Goal: Information Seeking & Learning: Learn about a topic

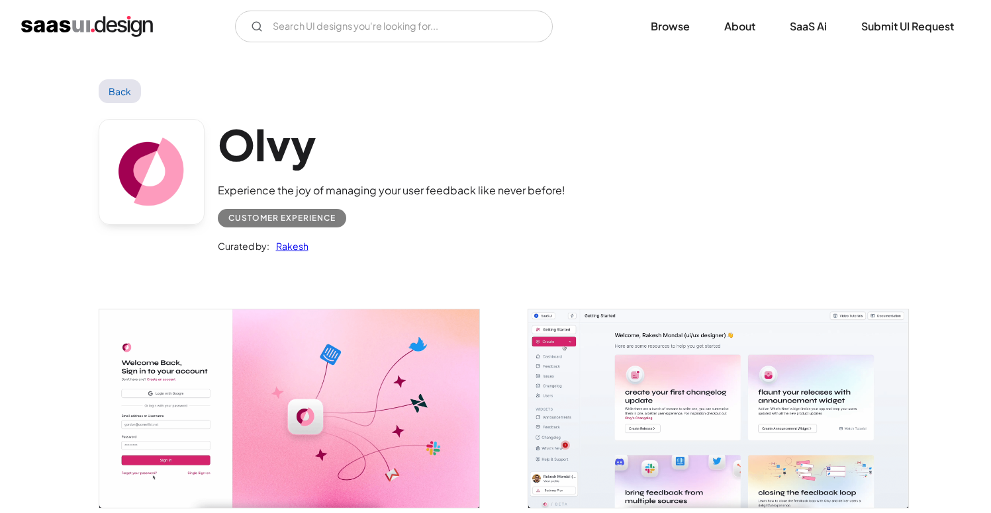
click at [94, 28] on img "home" at bounding box center [87, 26] width 132 height 21
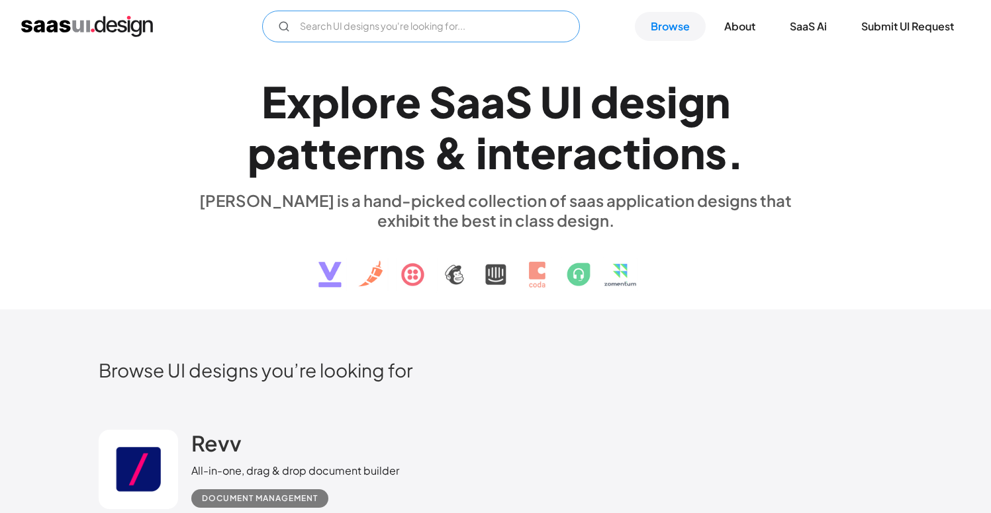
click at [333, 33] on input "Email Form" at bounding box center [421, 27] width 318 height 32
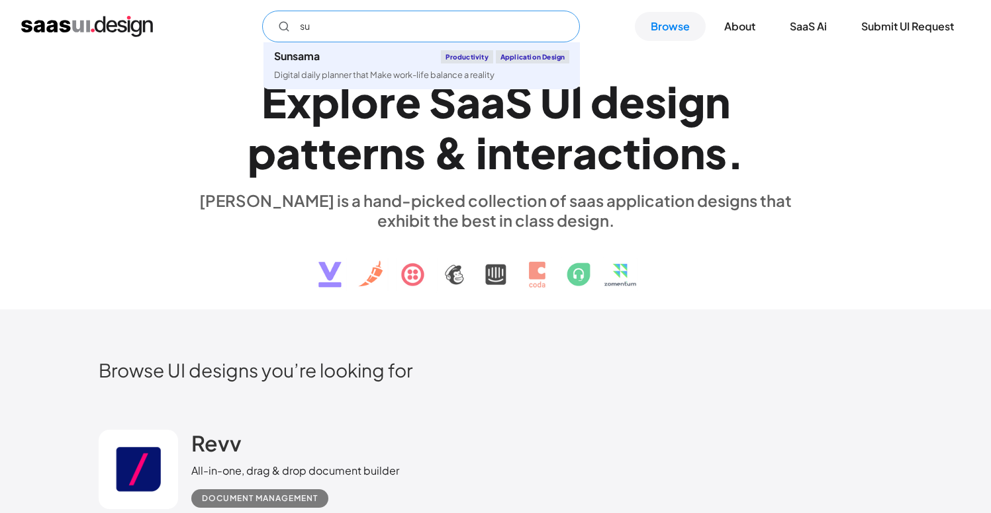
type input "s"
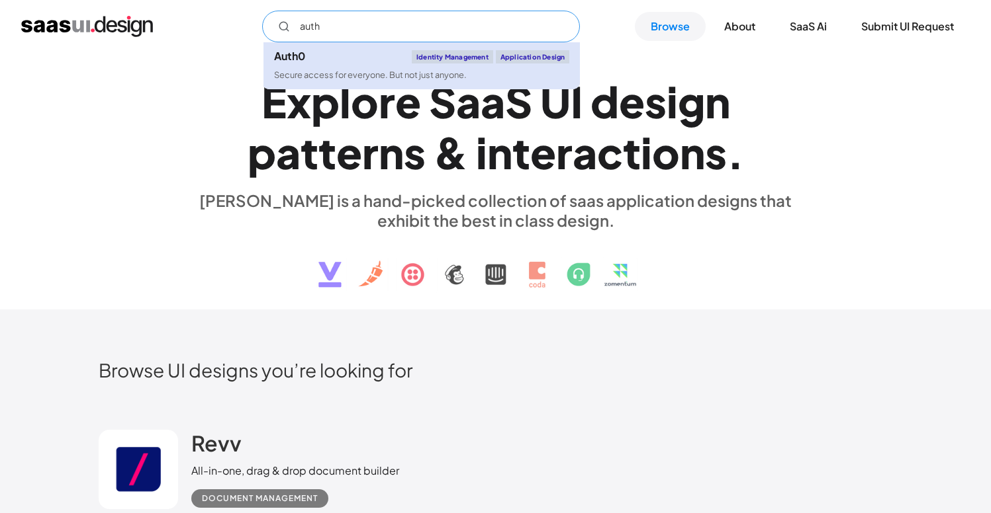
click at [342, 71] on div "Secure access for everyone. But not just anyone." at bounding box center [370, 75] width 193 height 13
type input "auth"
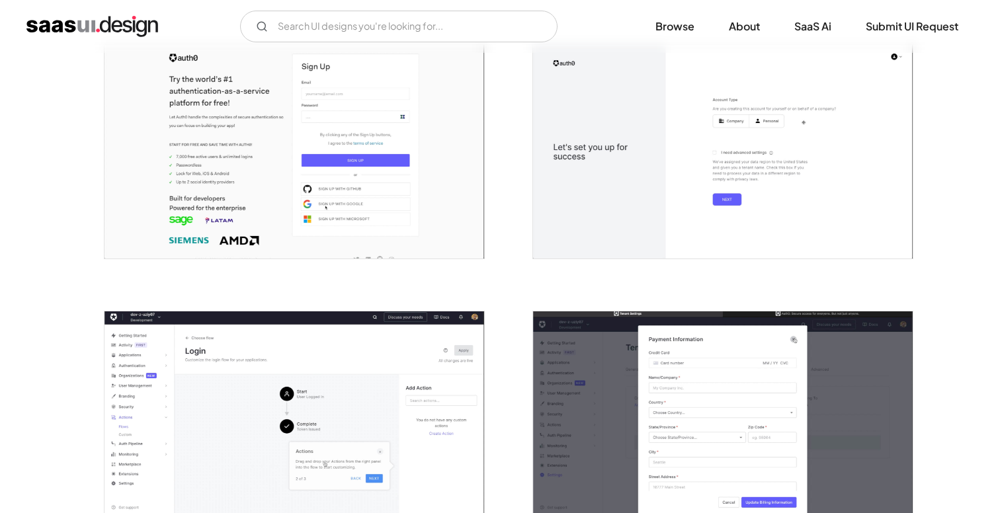
scroll to position [347, 0]
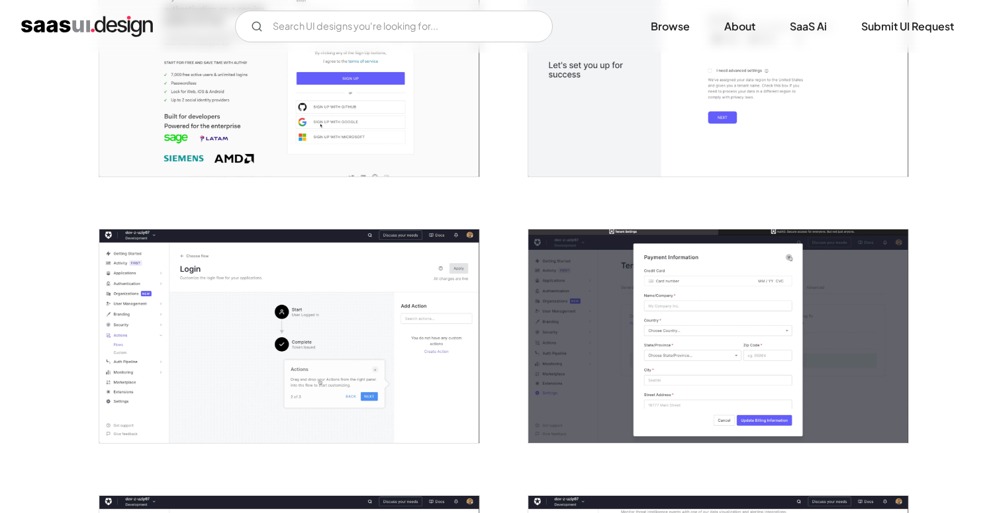
click at [313, 391] on img "open lightbox" at bounding box center [289, 337] width 380 height 214
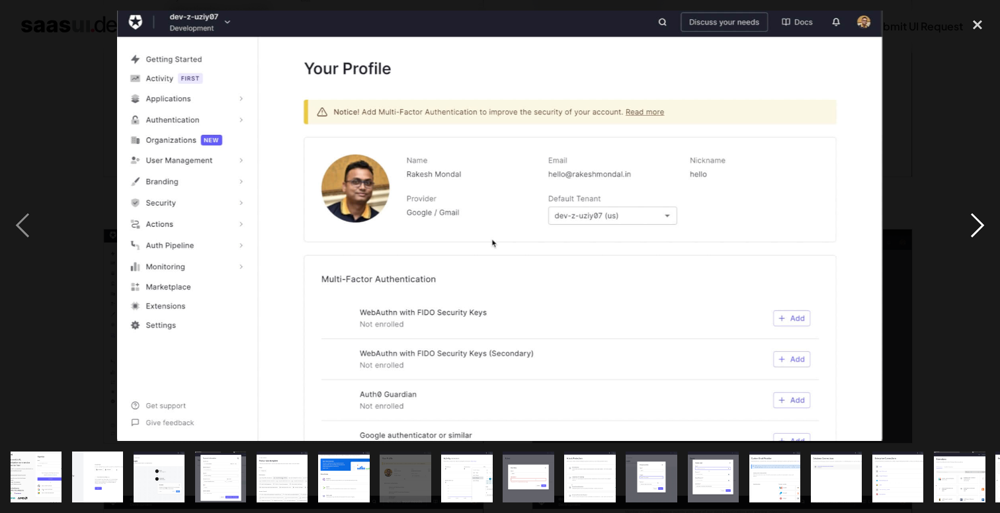
click at [973, 222] on div "next image" at bounding box center [977, 226] width 45 height 431
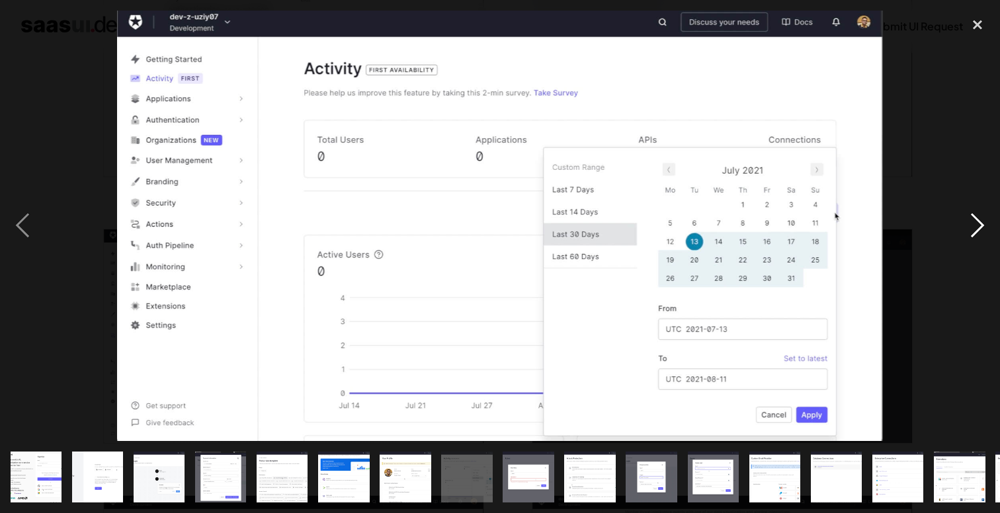
click at [975, 225] on div "next image" at bounding box center [977, 226] width 45 height 431
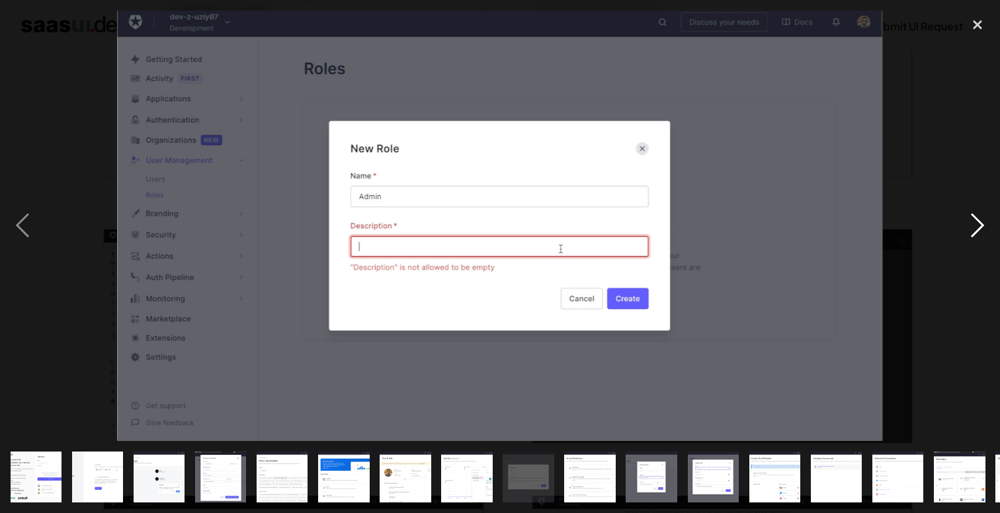
click at [976, 225] on div "next image" at bounding box center [977, 226] width 45 height 431
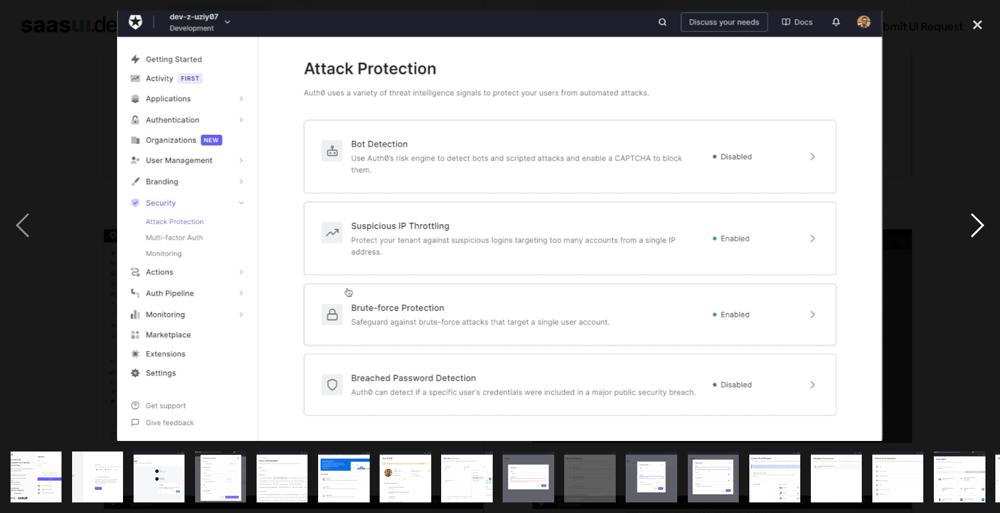
click at [976, 225] on div "next image" at bounding box center [977, 226] width 45 height 431
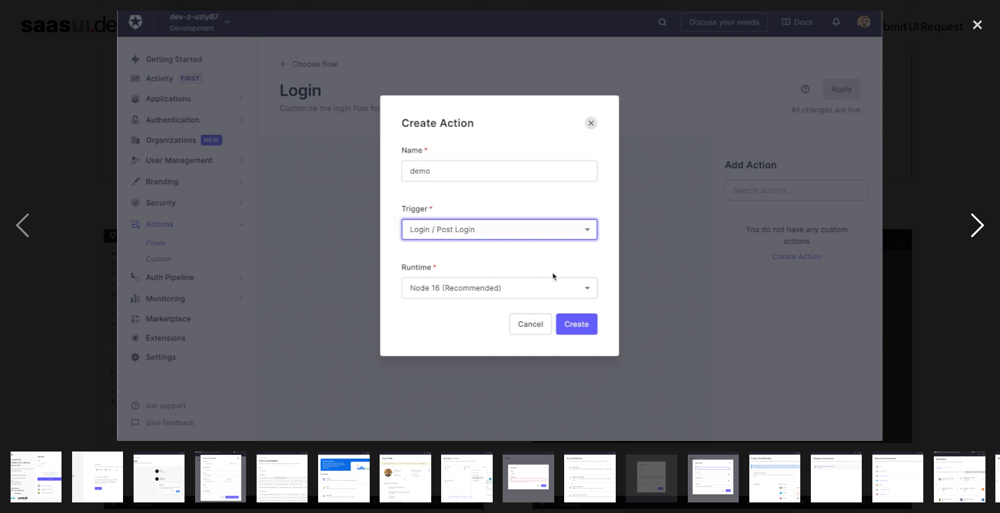
click at [976, 225] on div "next image" at bounding box center [977, 226] width 45 height 431
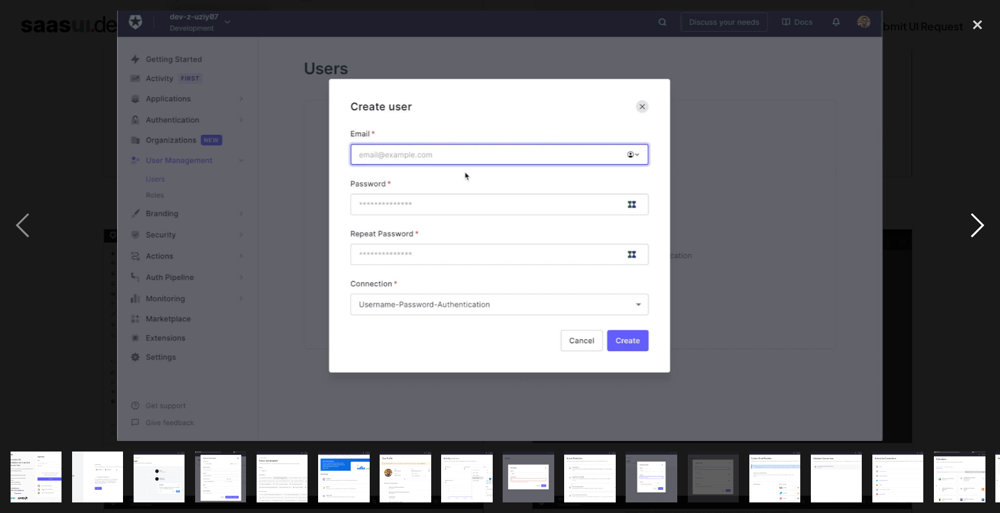
click at [976, 225] on div "next image" at bounding box center [977, 226] width 45 height 431
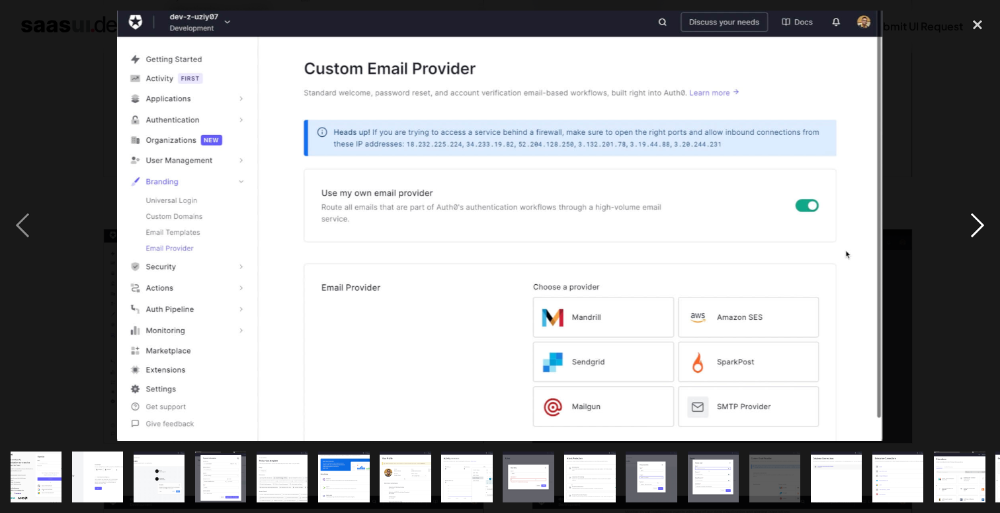
click at [976, 225] on div "next image" at bounding box center [977, 226] width 45 height 431
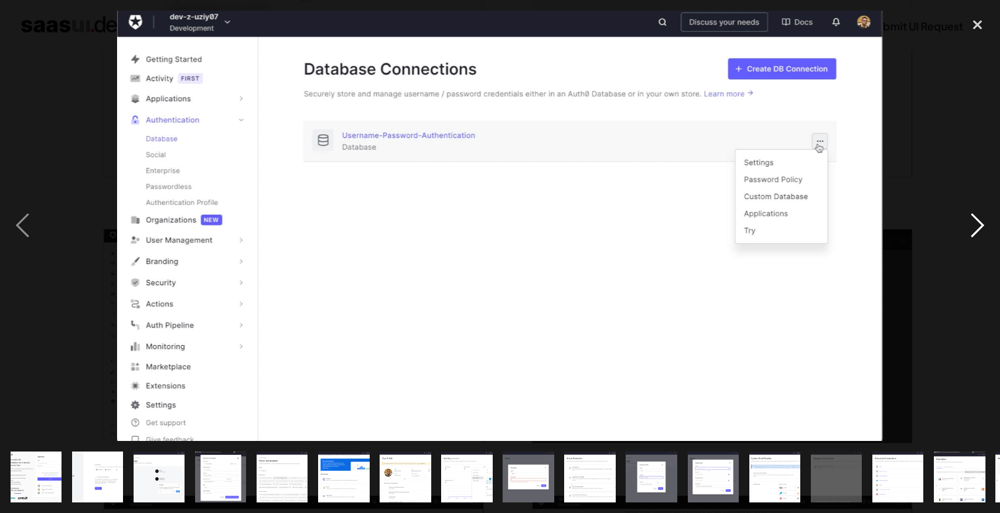
click at [976, 225] on div "next image" at bounding box center [977, 226] width 45 height 431
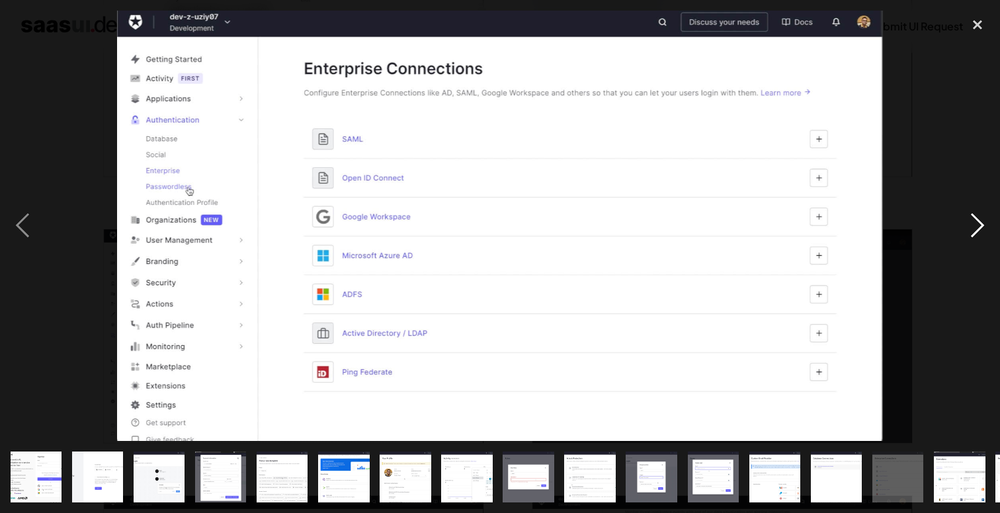
click at [976, 225] on div "next image" at bounding box center [977, 226] width 45 height 431
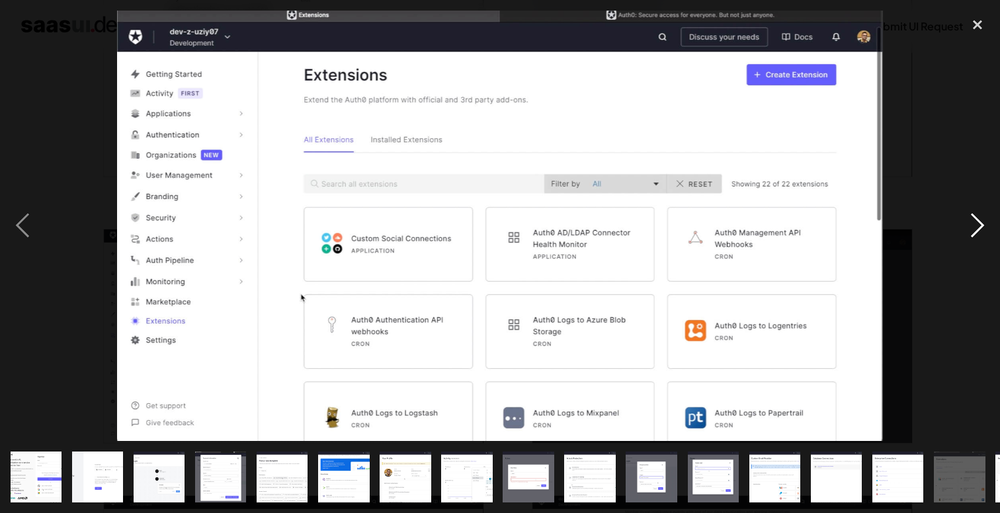
click at [976, 225] on div "next image" at bounding box center [977, 226] width 45 height 431
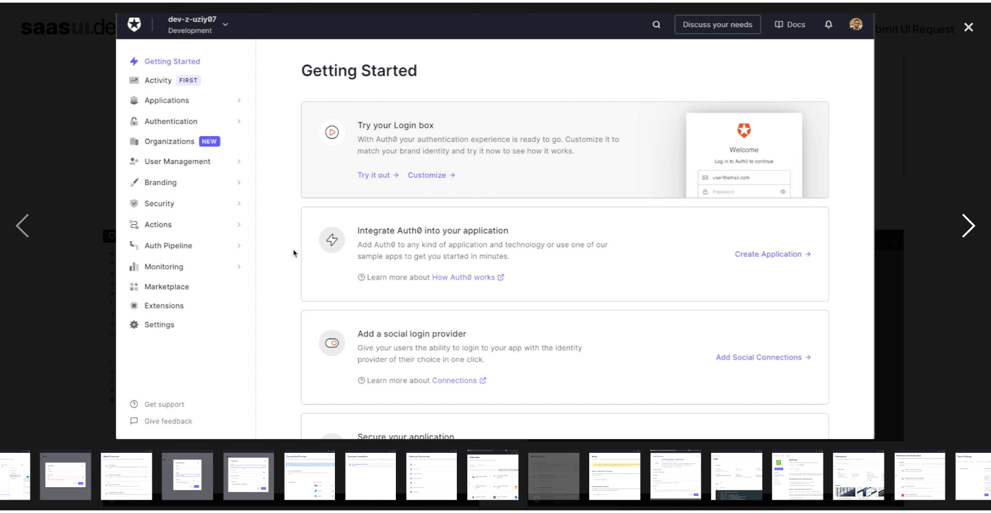
scroll to position [0, 488]
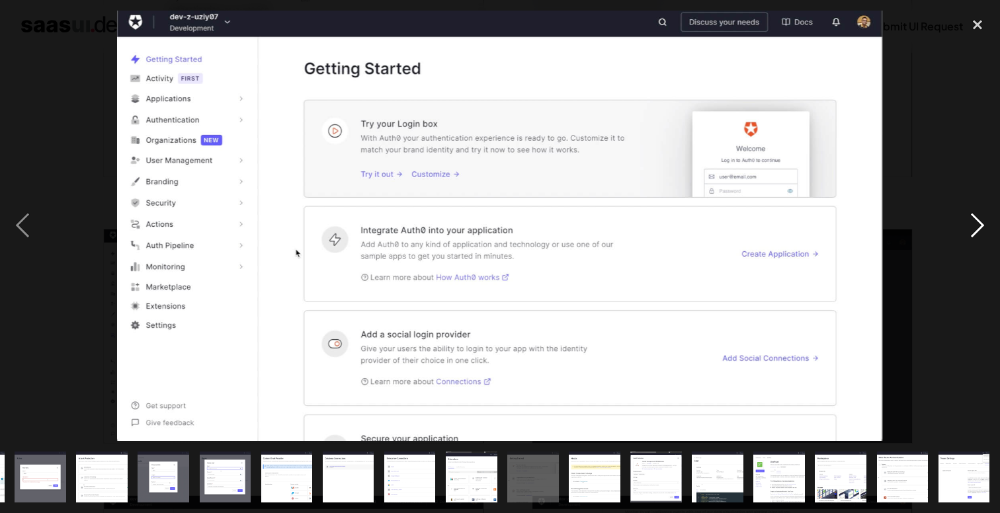
click at [976, 225] on div "next image" at bounding box center [977, 226] width 45 height 431
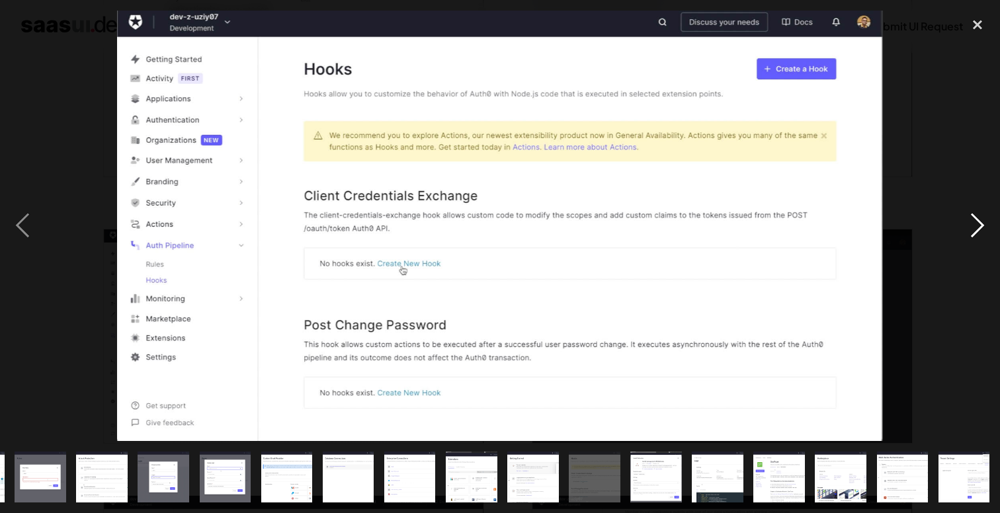
click at [976, 225] on div "next image" at bounding box center [977, 226] width 45 height 431
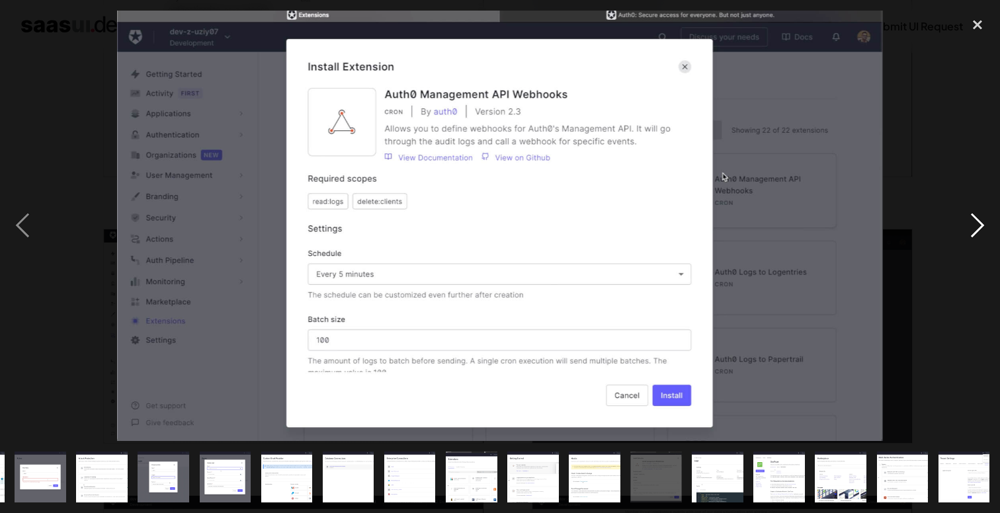
click at [976, 225] on div "next image" at bounding box center [977, 226] width 45 height 431
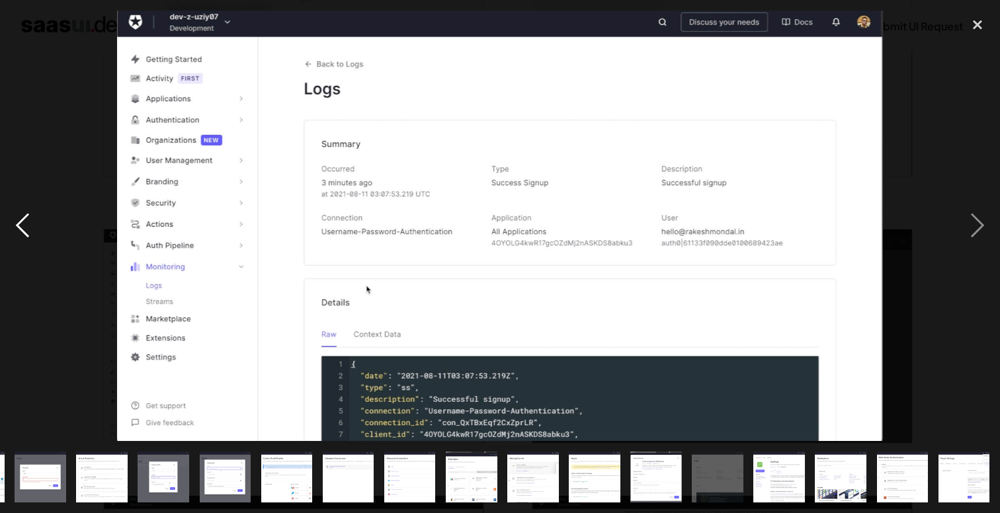
click at [17, 222] on div "previous image" at bounding box center [22, 226] width 45 height 431
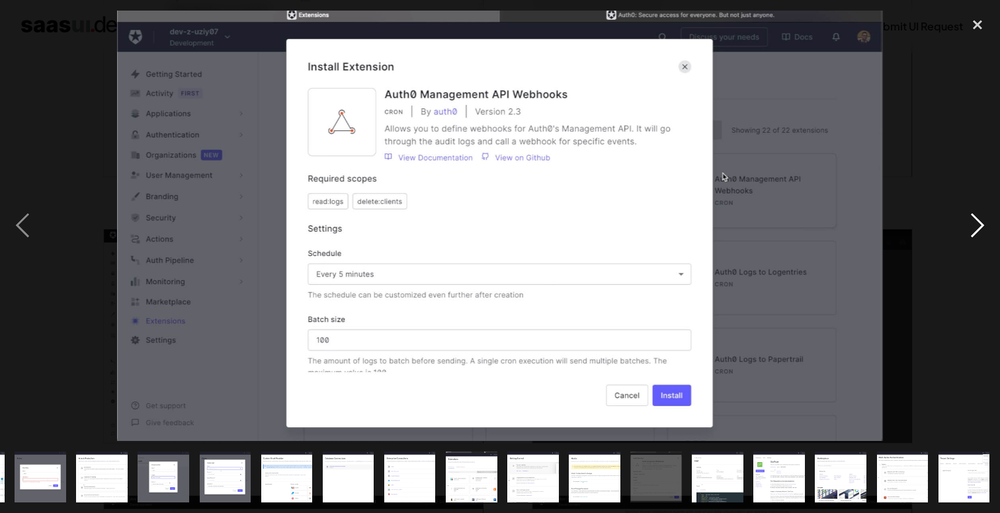
click at [969, 218] on div "next image" at bounding box center [977, 226] width 45 height 431
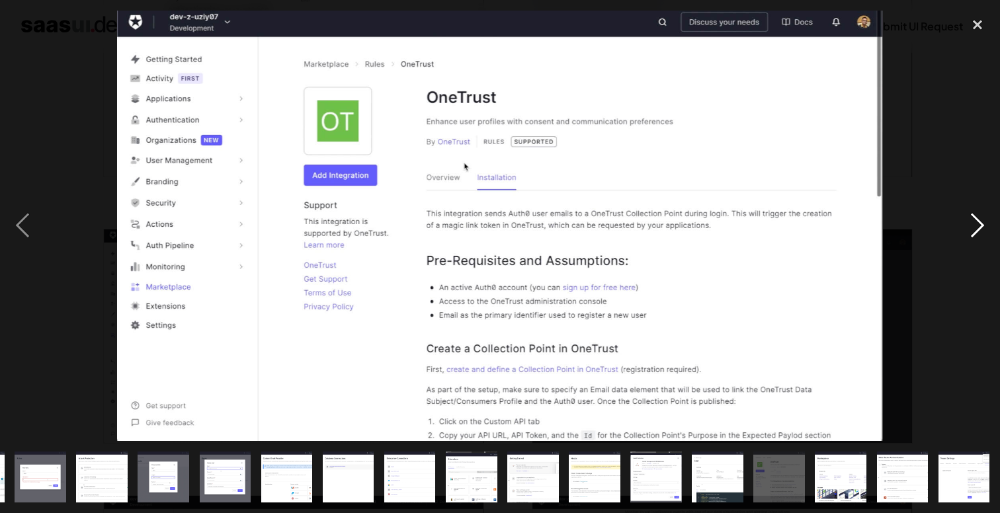
click at [969, 218] on div "next image" at bounding box center [977, 226] width 45 height 431
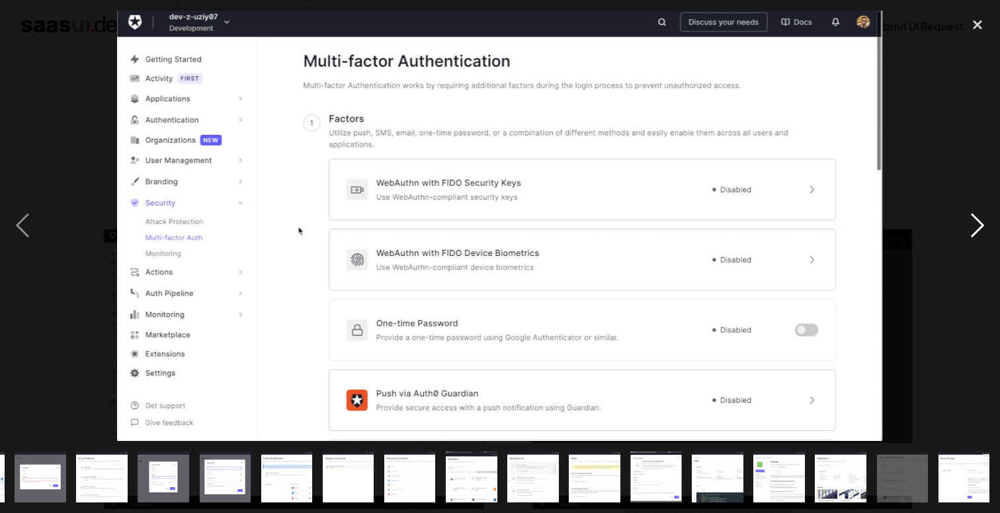
click at [969, 218] on div "next image" at bounding box center [977, 226] width 45 height 431
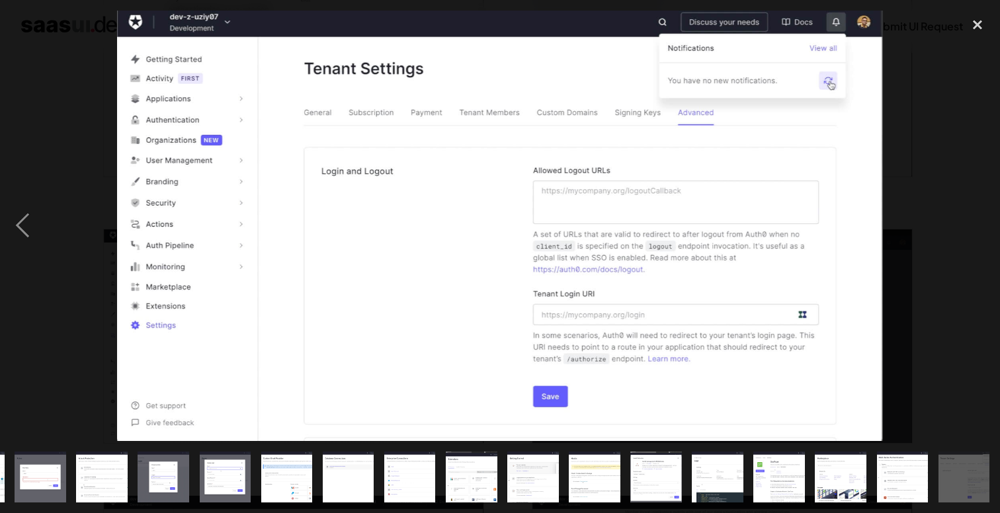
click at [969, 218] on div "next image" at bounding box center [977, 226] width 45 height 431
click at [986, 19] on div "close lightbox" at bounding box center [977, 25] width 45 height 29
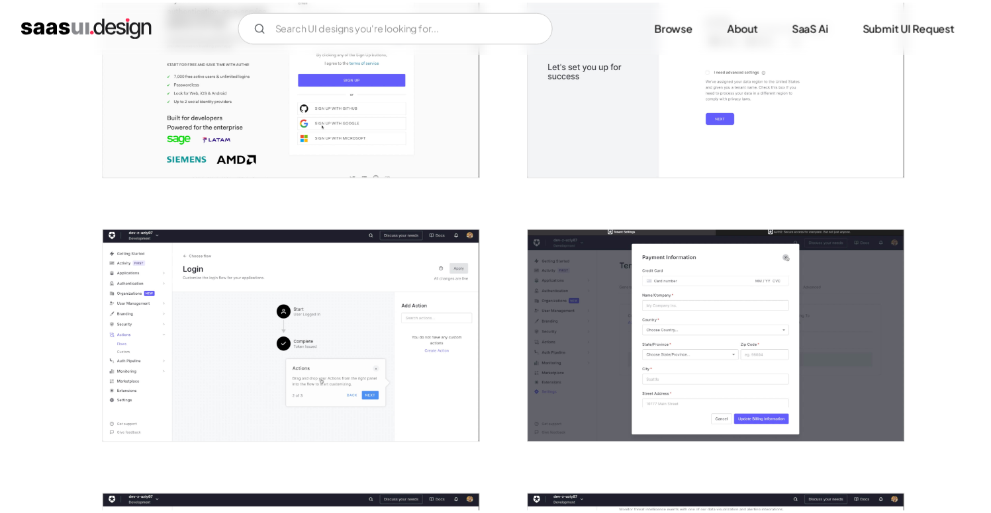
scroll to position [0, 0]
